Goal: Navigation & Orientation: Find specific page/section

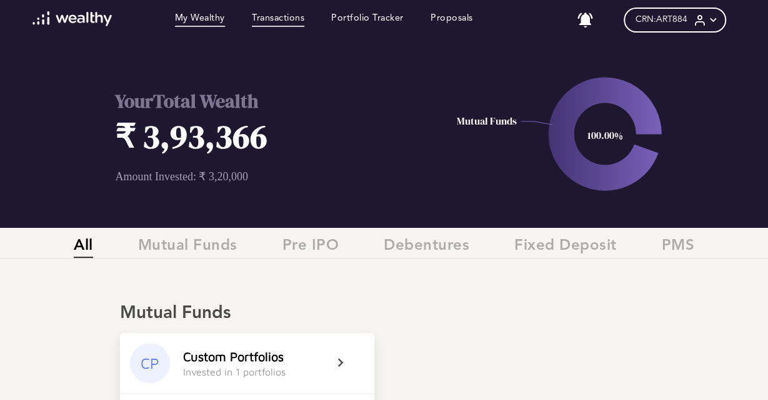
click at [279, 17] on link "Transactions" at bounding box center [278, 20] width 53 height 14
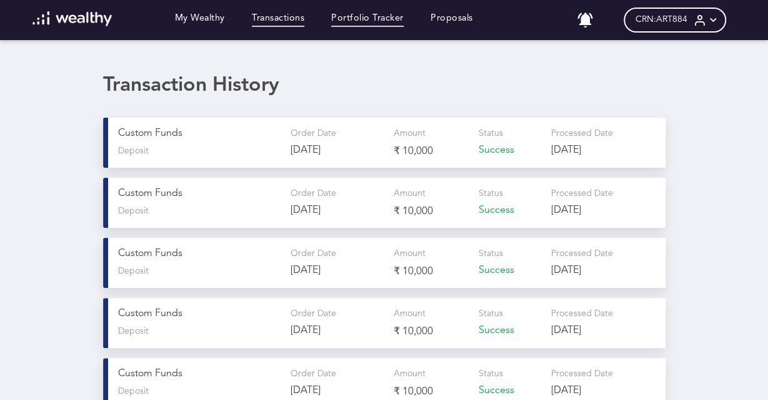
click at [368, 20] on link "Portfolio Tracker" at bounding box center [367, 20] width 73 height 14
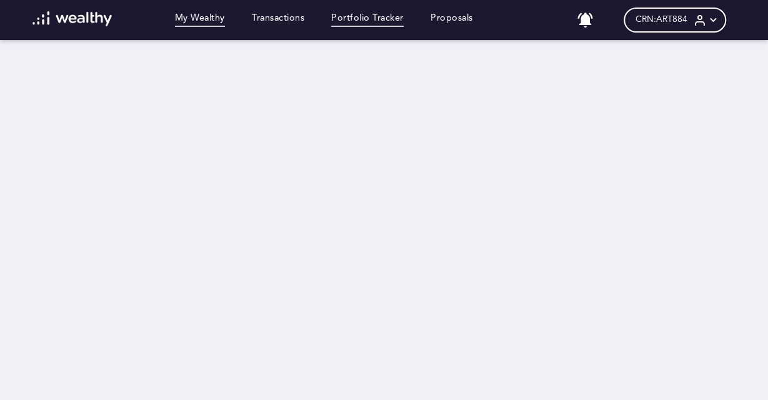
click at [203, 16] on link "My Wealthy" at bounding box center [200, 20] width 50 height 14
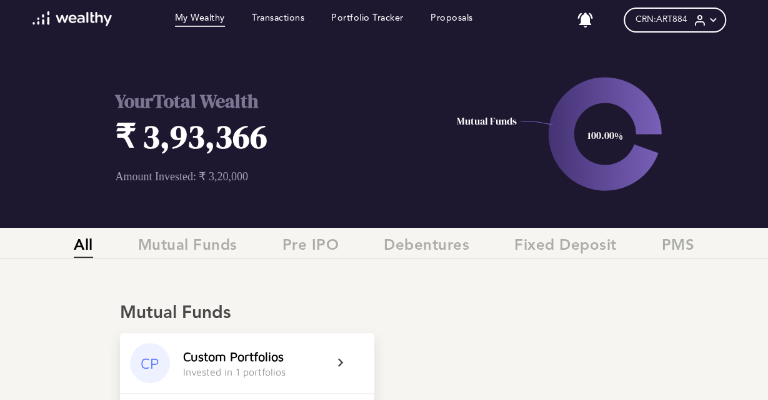
click at [693, 23] on div "CRN: ART884" at bounding box center [675, 20] width 102 height 25
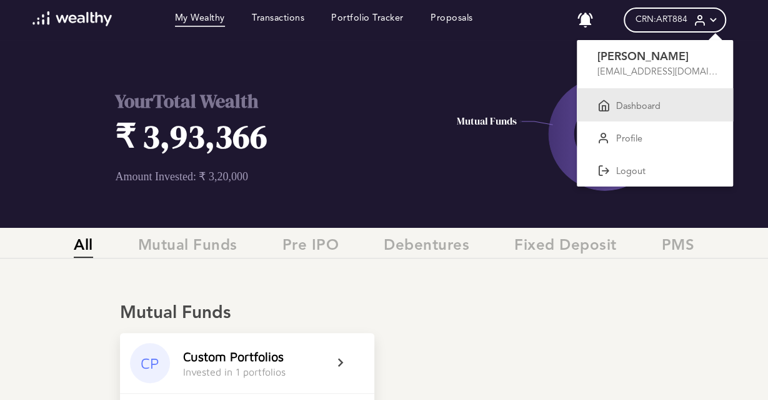
click at [634, 110] on p "Dashboard" at bounding box center [638, 106] width 44 height 11
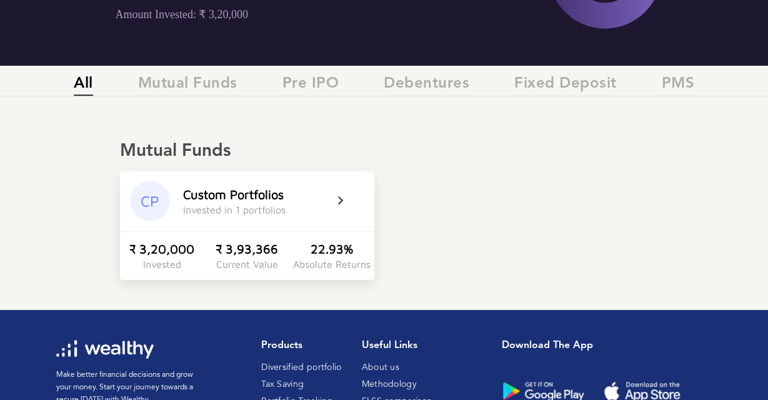
scroll to position [180, 0]
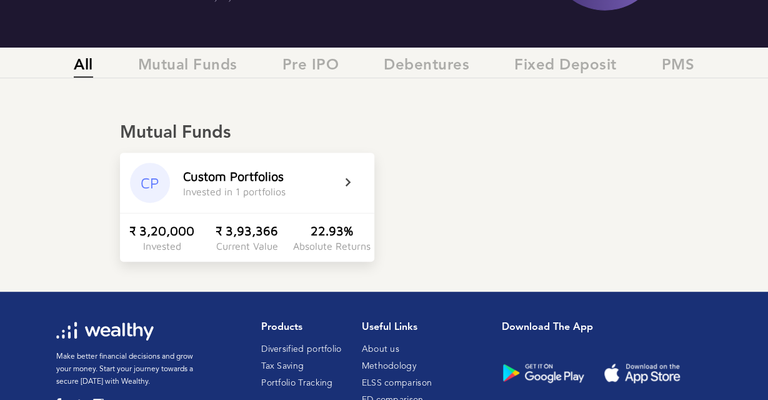
click at [279, 188] on div "Invested in 1 portfolios" at bounding box center [234, 191] width 103 height 11
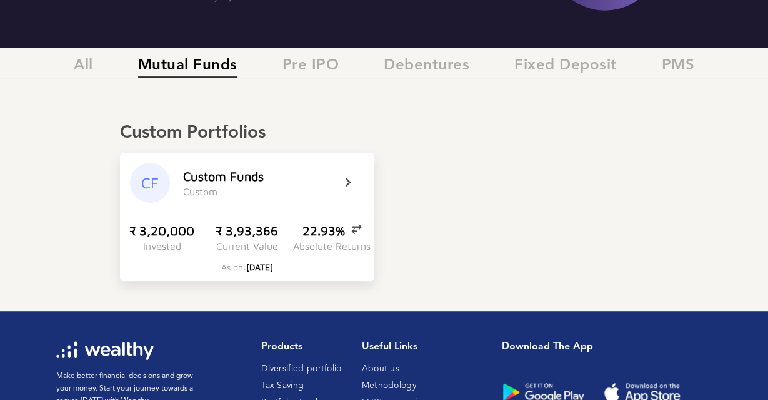
click at [349, 184] on icon at bounding box center [356, 182] width 31 height 15
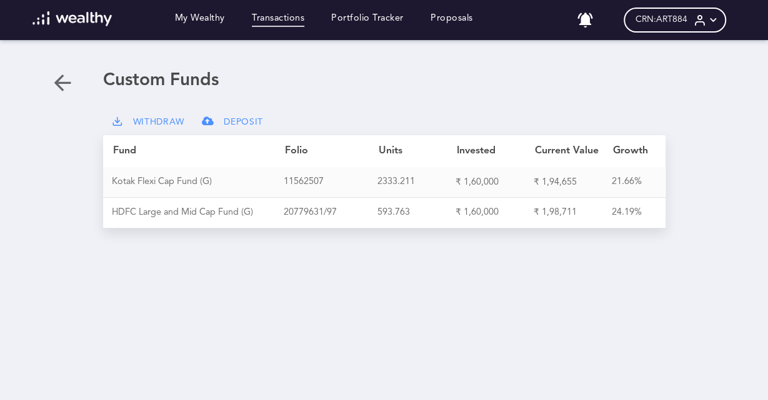
click at [291, 23] on link "Transactions" at bounding box center [278, 20] width 53 height 14
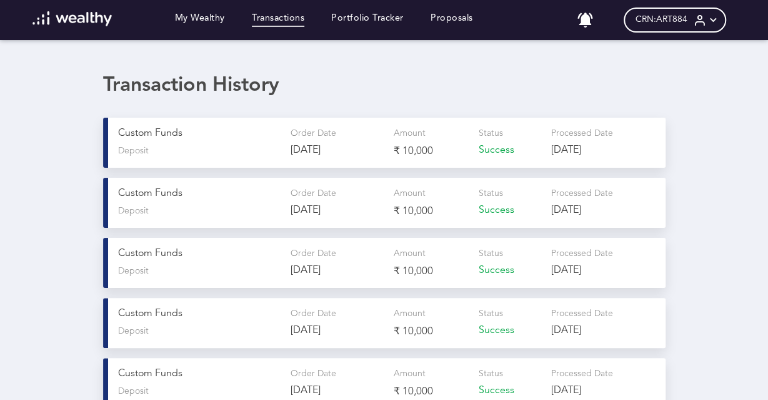
click at [131, 216] on span "Deposit" at bounding box center [133, 211] width 31 height 11
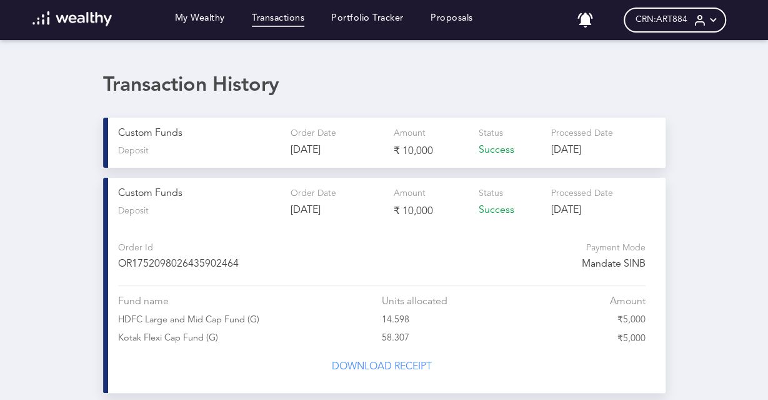
click at [81, 16] on img at bounding box center [72, 18] width 79 height 15
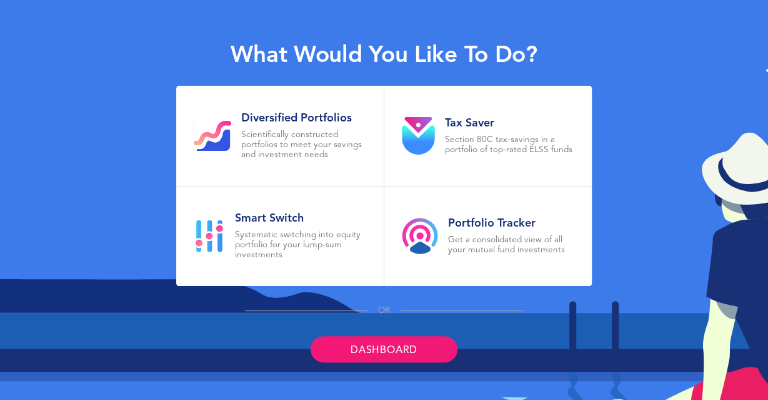
click at [334, 348] on link "Dashboard" at bounding box center [384, 349] width 147 height 26
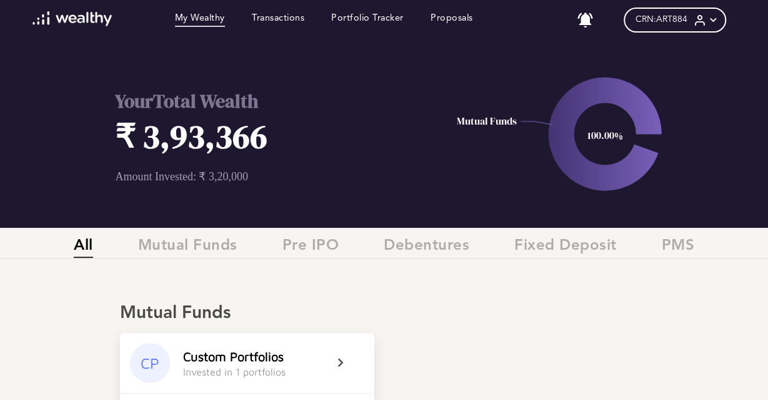
click at [189, 137] on h1 "₹ 3,93,366" at bounding box center [278, 136] width 326 height 44
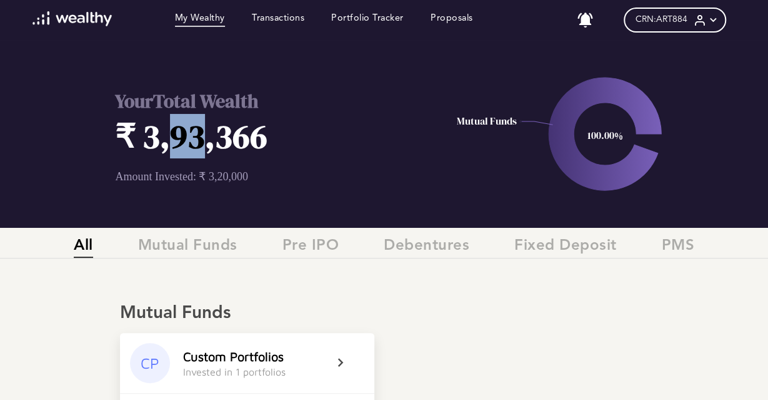
click at [189, 137] on h1 "₹ 3,93,366" at bounding box center [278, 136] width 326 height 44
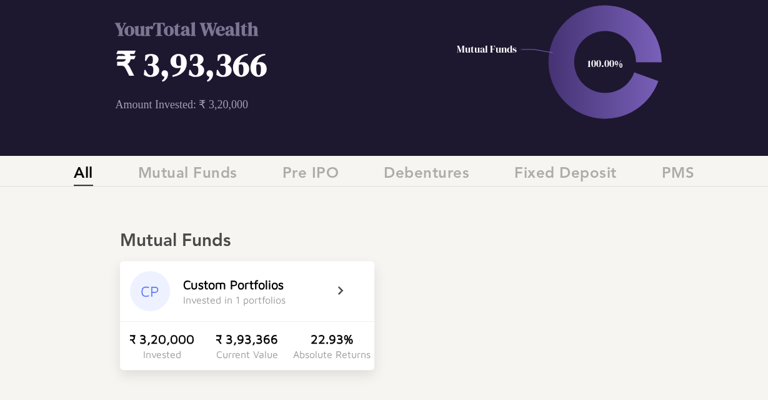
scroll to position [73, 0]
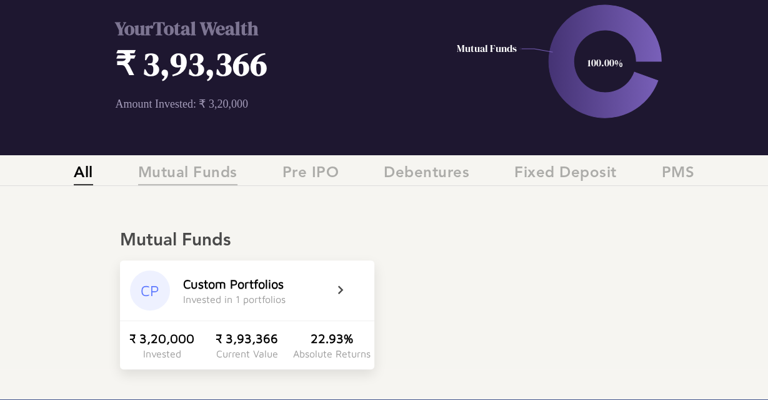
click at [183, 182] on span "Mutual Funds" at bounding box center [187, 174] width 99 height 21
